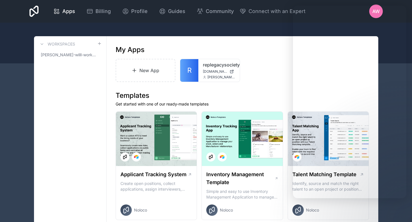
click at [127, 28] on div at bounding box center [206, 43] width 412 height 41
click at [261, 21] on div "Apps Billing Profile Guides Community Connect with an Expert AW Billing Profile…" at bounding box center [206, 11] width 362 height 23
click at [263, 30] on div at bounding box center [206, 43] width 412 height 41
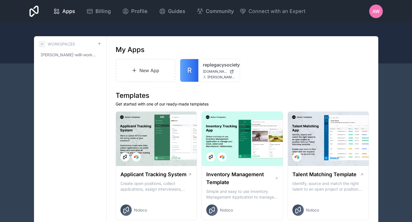
click at [41, 46] on icon at bounding box center [42, 44] width 5 height 5
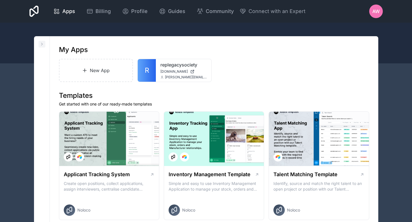
click at [41, 46] on icon at bounding box center [42, 44] width 5 height 5
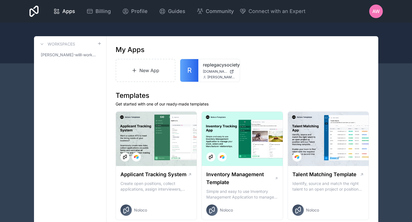
click at [39, 9] on icon at bounding box center [33, 11] width 9 height 11
click at [39, 11] on icon at bounding box center [33, 11] width 9 height 11
click at [75, 13] on div "Apps" at bounding box center [64, 11] width 22 height 8
click at [53, 58] on link "[PERSON_NAME]-willl-workspace" at bounding box center [70, 55] width 63 height 10
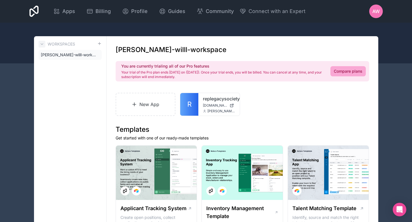
click at [43, 43] on icon at bounding box center [42, 44] width 5 height 5
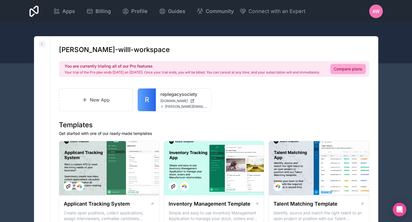
click at [43, 43] on icon at bounding box center [42, 44] width 5 height 5
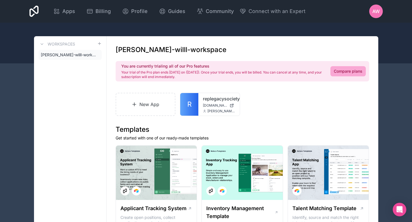
click at [39, 12] on icon at bounding box center [33, 11] width 9 height 11
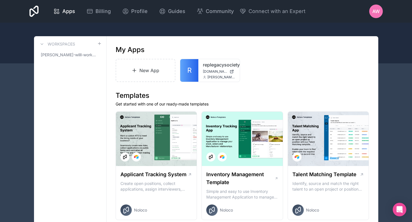
click at [39, 12] on icon at bounding box center [33, 11] width 9 height 11
